Goal: Information Seeking & Learning: Learn about a topic

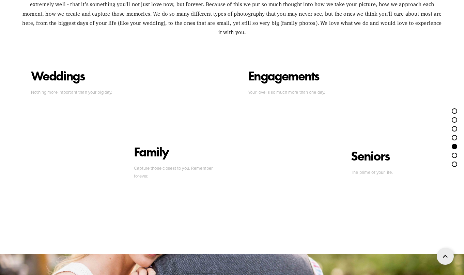
scroll to position [2025, 0]
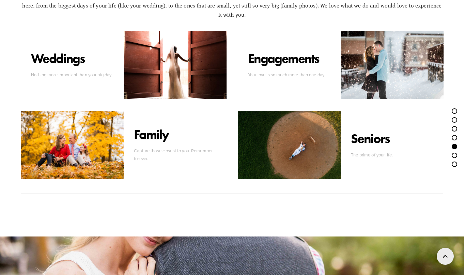
click at [367, 132] on p "Seniors" at bounding box center [370, 139] width 39 height 16
click at [367, 151] on p "The prime of your life." at bounding box center [392, 155] width 82 height 8
click at [319, 144] on div at bounding box center [289, 145] width 103 height 68
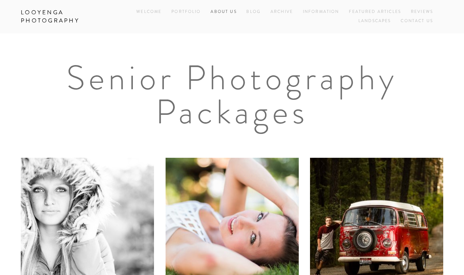
click at [230, 13] on link "About Us" at bounding box center [224, 11] width 26 height 9
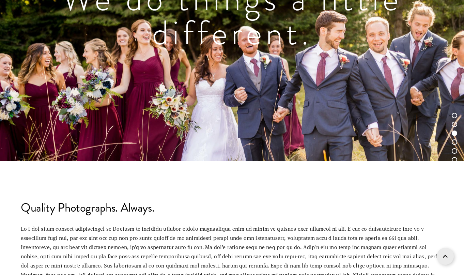
scroll to position [855, 0]
